Goal: Task Accomplishment & Management: Use online tool/utility

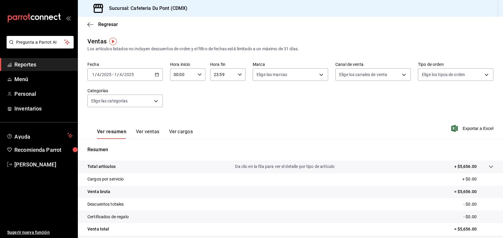
click at [115, 77] on input "1" at bounding box center [115, 74] width 3 height 5
click at [123, 94] on span "Hoy" at bounding box center [116, 93] width 46 height 6
click at [142, 134] on button "Ver ventas" at bounding box center [148, 134] width 24 height 10
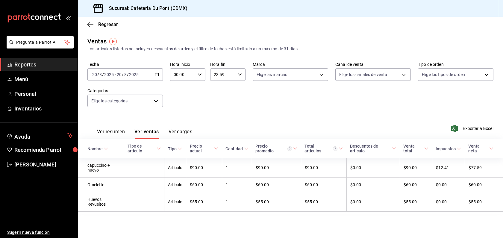
click at [201, 115] on div "Ver resumen Ver ventas Ver cargos Exportar a Excel" at bounding box center [290, 126] width 425 height 25
click at [53, 65] on span "Reportes" at bounding box center [43, 65] width 58 height 8
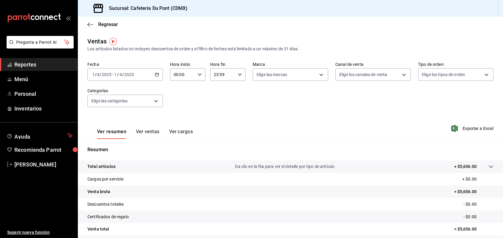
drag, startPoint x: 102, startPoint y: 86, endPoint x: 103, endPoint y: 75, distance: 11.7
click at [103, 75] on input "2025" at bounding box center [107, 74] width 10 height 5
click at [118, 92] on span "Hoy" at bounding box center [116, 93] width 46 height 6
click at [153, 136] on button "Ver ventas" at bounding box center [148, 134] width 24 height 10
